Goal: Task Accomplishment & Management: Use online tool/utility

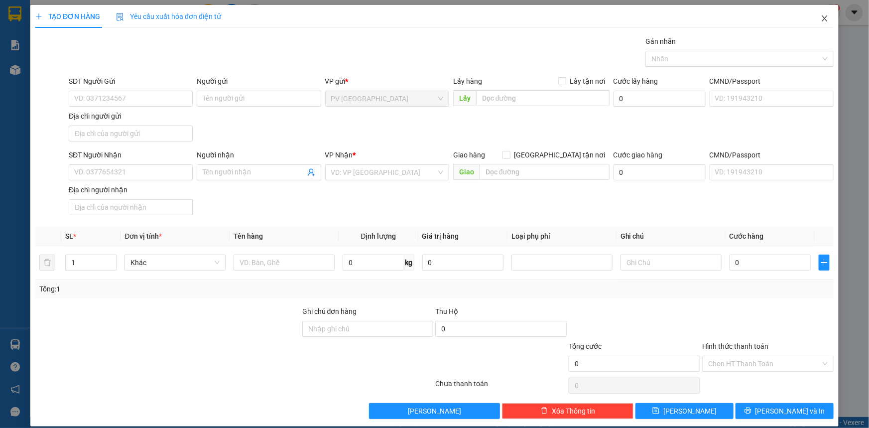
click at [820, 20] on icon "close" at bounding box center [824, 18] width 8 height 8
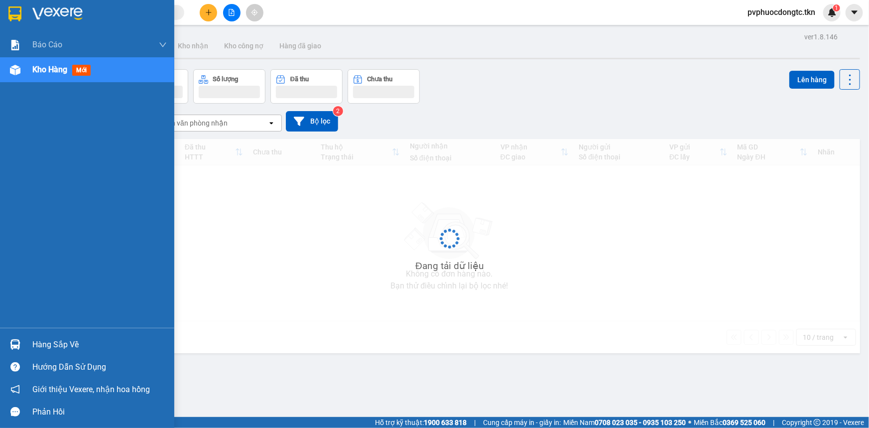
click at [59, 347] on div "Hàng sắp về" at bounding box center [99, 344] width 134 height 15
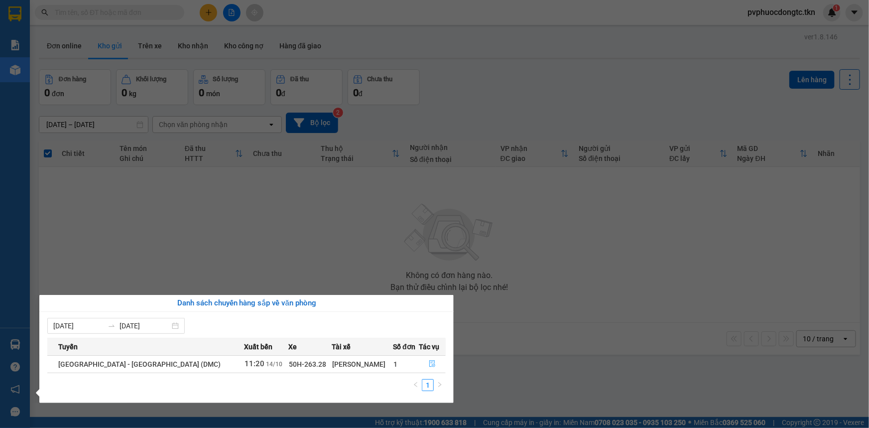
click at [419, 363] on button "button" at bounding box center [432, 364] width 26 height 16
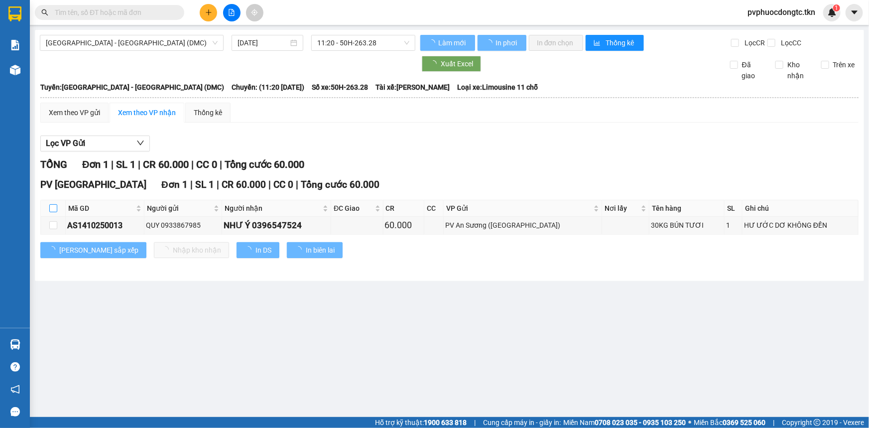
click at [56, 210] on input "checkbox" at bounding box center [53, 208] width 8 height 8
checkbox input "true"
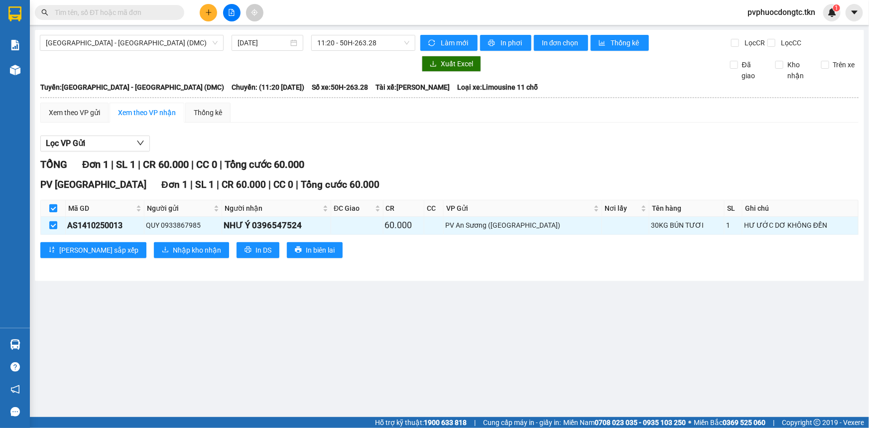
checkbox input "true"
click at [173, 248] on span "Nhập kho nhận" at bounding box center [197, 249] width 48 height 11
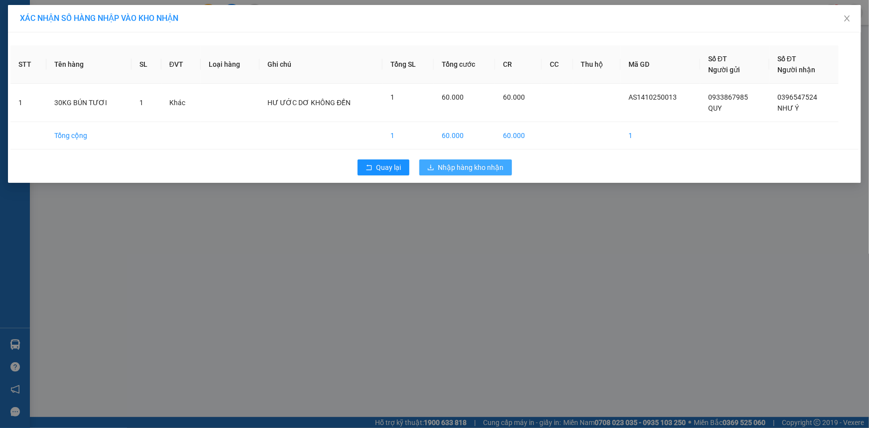
click at [488, 174] on button "Nhập hàng kho nhận" at bounding box center [465, 167] width 93 height 16
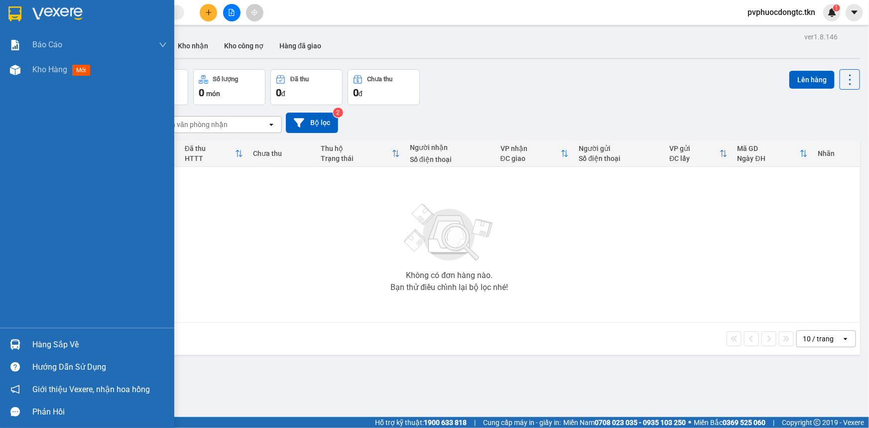
click at [45, 345] on div "Hàng sắp về" at bounding box center [99, 344] width 134 height 15
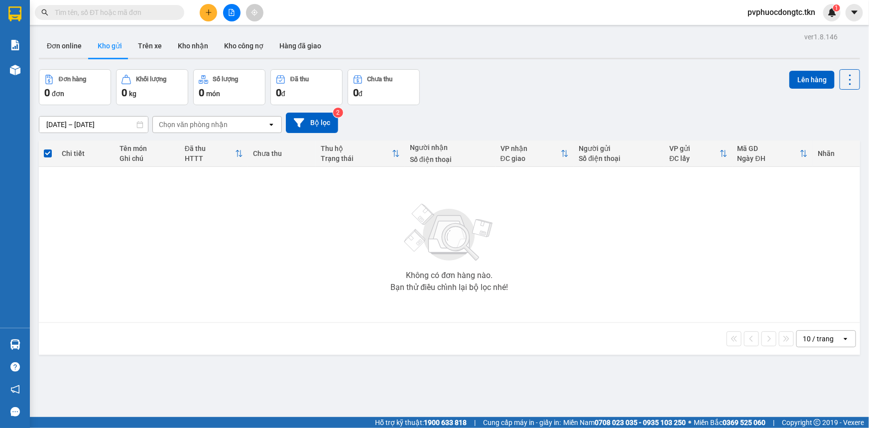
drag, startPoint x: 255, startPoint y: 232, endPoint x: 165, endPoint y: 5, distance: 243.7
click at [254, 232] on section "Kết quả tìm kiếm ( 0 ) Bộ lọc No Data pvphuocdongtc.tkn 1 Báo cáo Mẫu 1: Báo cá…" at bounding box center [434, 214] width 869 height 428
